Goal: Navigation & Orientation: Find specific page/section

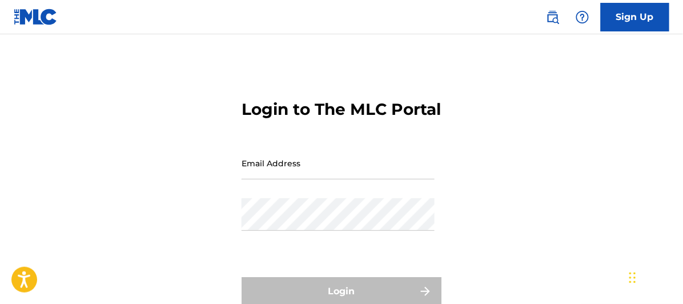
scroll to position [63, 0]
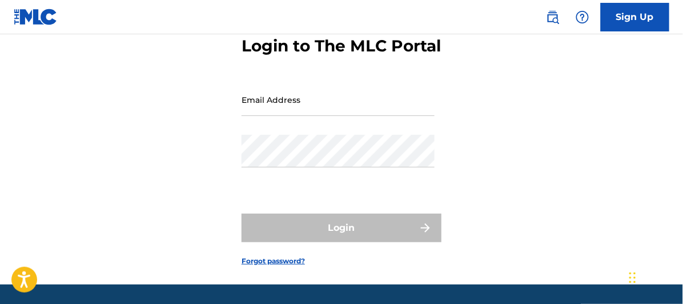
click at [253, 116] on input "Email Address" at bounding box center [338, 99] width 193 height 33
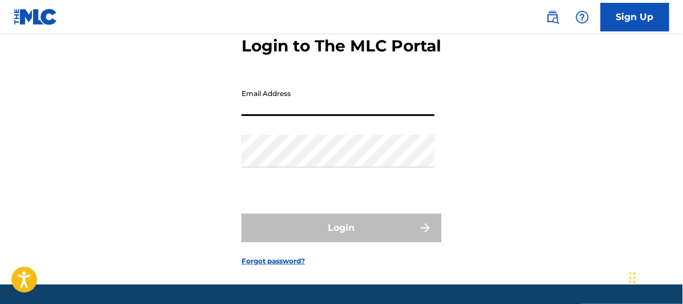
type input "[EMAIL_ADDRESS][DOMAIN_NAME]"
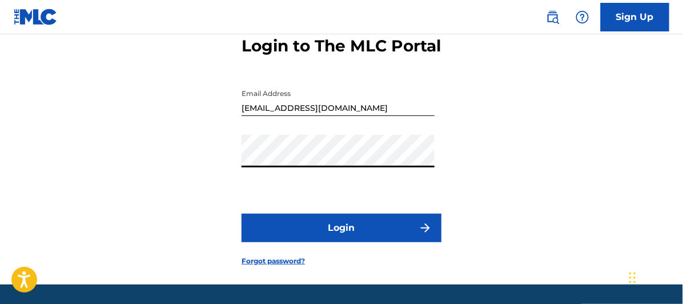
click at [242, 214] on button "Login" at bounding box center [342, 228] width 200 height 29
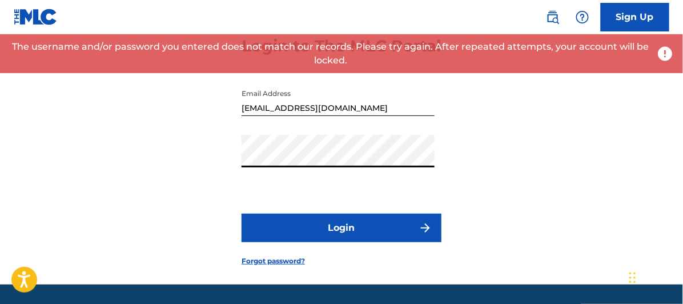
click at [242, 214] on button "Login" at bounding box center [342, 228] width 200 height 29
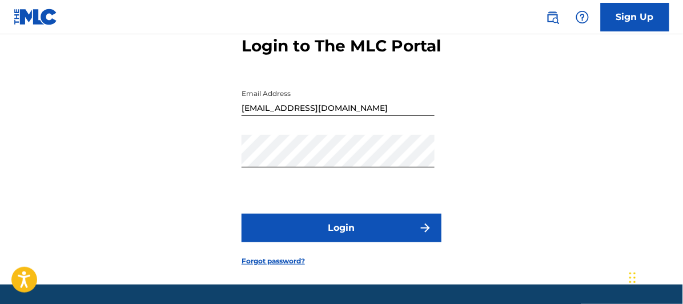
click at [342, 242] on button "Login" at bounding box center [342, 228] width 200 height 29
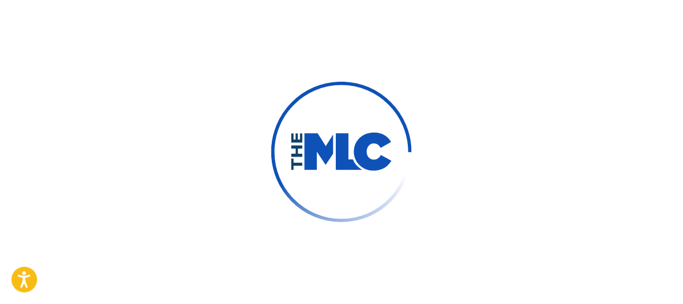
scroll to position [81, 0]
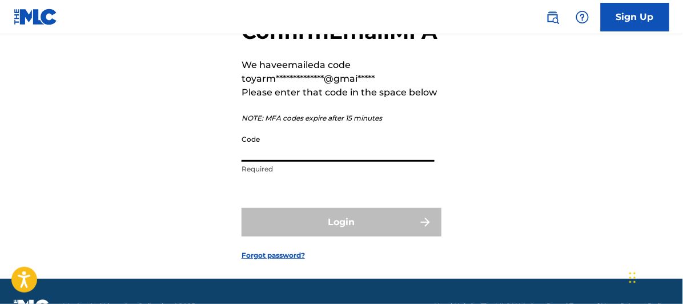
drag, startPoint x: 285, startPoint y: 179, endPoint x: 282, endPoint y: 185, distance: 6.9
click at [285, 162] on input "Code" at bounding box center [338, 145] width 193 height 33
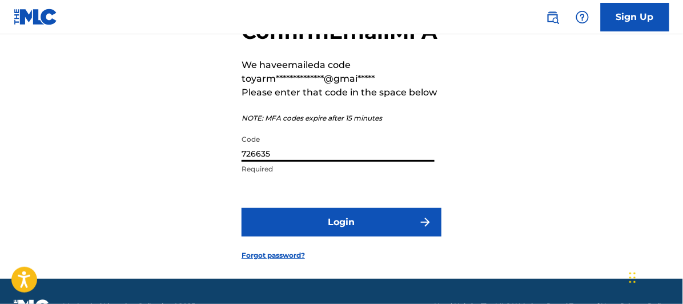
type input "726635"
click at [360, 236] on button "Login" at bounding box center [342, 222] width 200 height 29
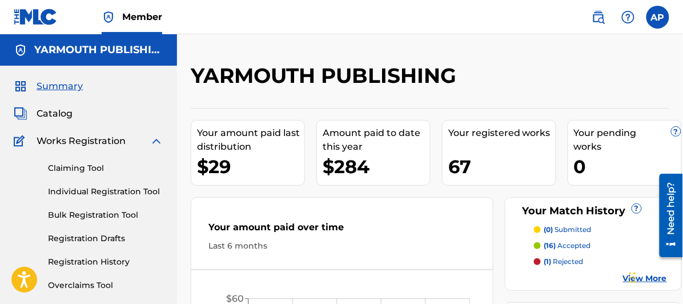
click at [48, 110] on span "Catalog" at bounding box center [55, 114] width 36 height 14
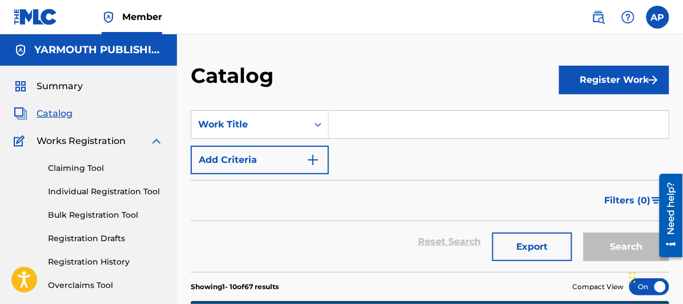
click at [346, 125] on input "Search Form" at bounding box center [499, 124] width 340 height 27
